Goal: Transaction & Acquisition: Purchase product/service

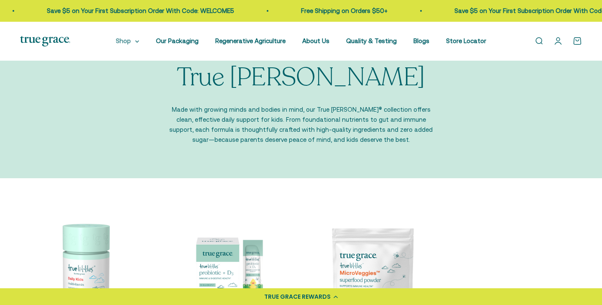
click at [118, 42] on summary "Shop" at bounding box center [127, 41] width 23 height 10
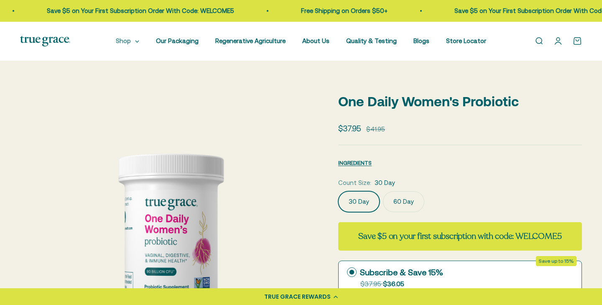
click at [120, 42] on summary "Shop" at bounding box center [127, 41] width 23 height 10
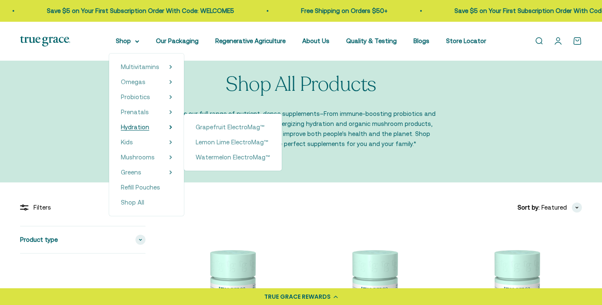
scroll to position [20, 0]
click at [205, 158] on span "Watermelon ElectroMag™" at bounding box center [233, 156] width 74 height 7
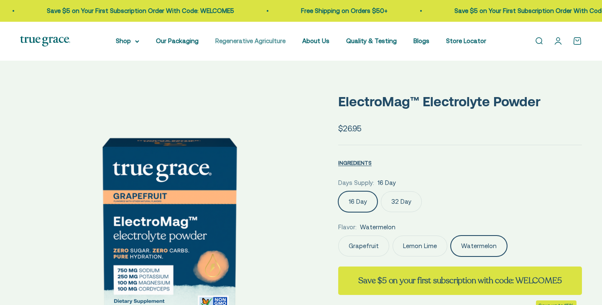
drag, startPoint x: 0, startPoint y: 0, endPoint x: 252, endPoint y: 38, distance: 254.5
click at [403, 193] on fieldset "Days Supply: 16 Day 16 Day 32 Day" at bounding box center [460, 195] width 244 height 34
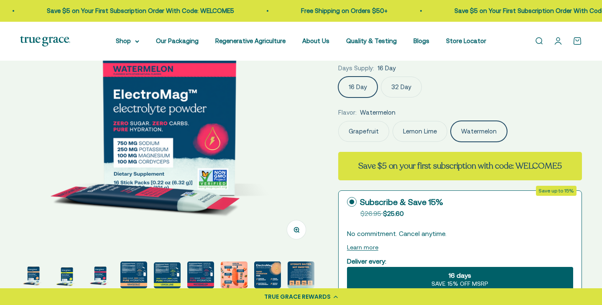
click at [392, 85] on label "32 Day" at bounding box center [401, 86] width 41 height 21
click at [338, 76] on input "32 Day" at bounding box center [338, 76] width 0 height 0
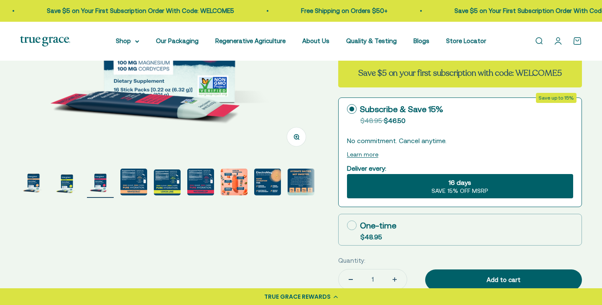
scroll to position [247, 0]
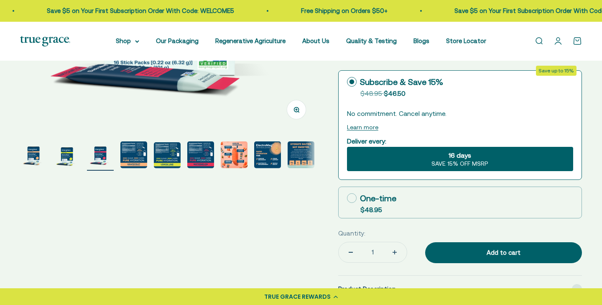
click at [353, 196] on icon at bounding box center [352, 198] width 10 height 10
click at [347, 198] on input "One-time $48.95" at bounding box center [346, 198] width 0 height 0
radio input "true"
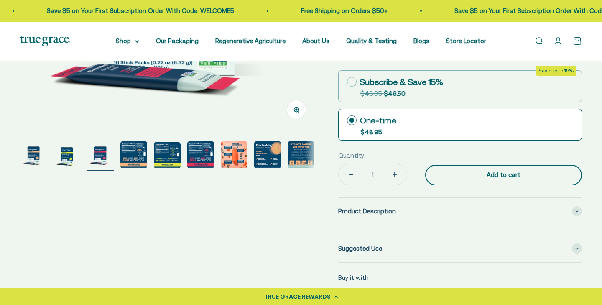
click at [489, 176] on div "Add to cart" at bounding box center [503, 175] width 123 height 10
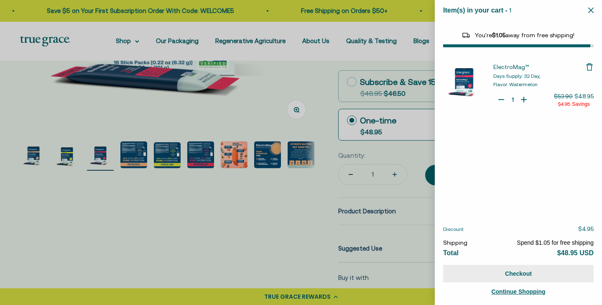
select select "44163639509206"
select select "40055698129088"
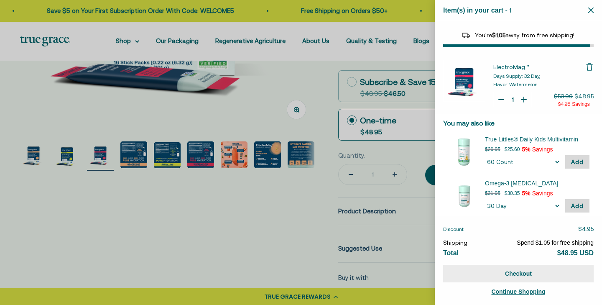
click at [510, 272] on button "Checkout" at bounding box center [518, 274] width 150 height 18
